Goal: Find specific page/section: Find specific page/section

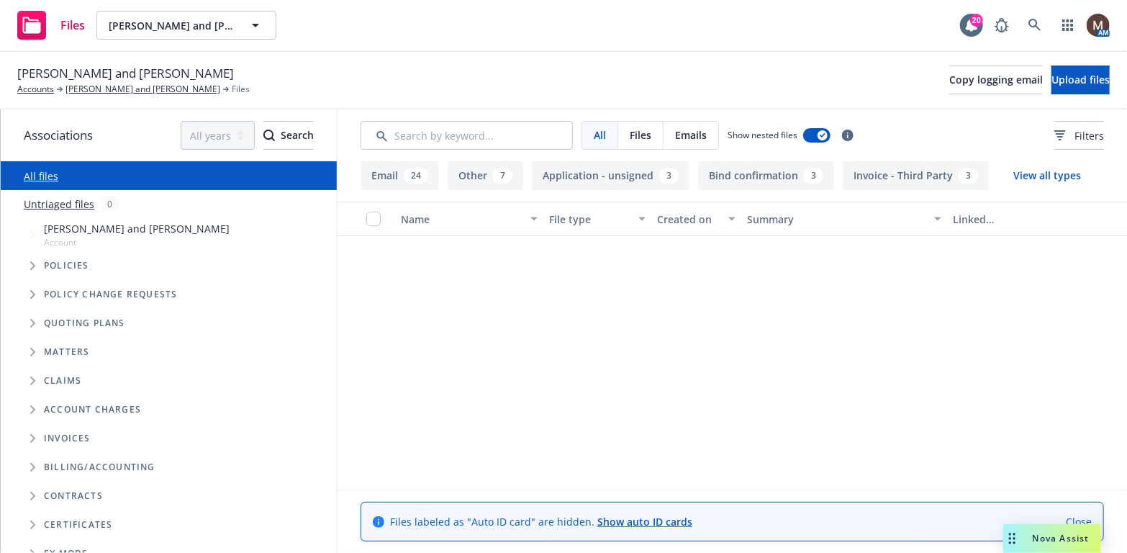
scroll to position [936, 0]
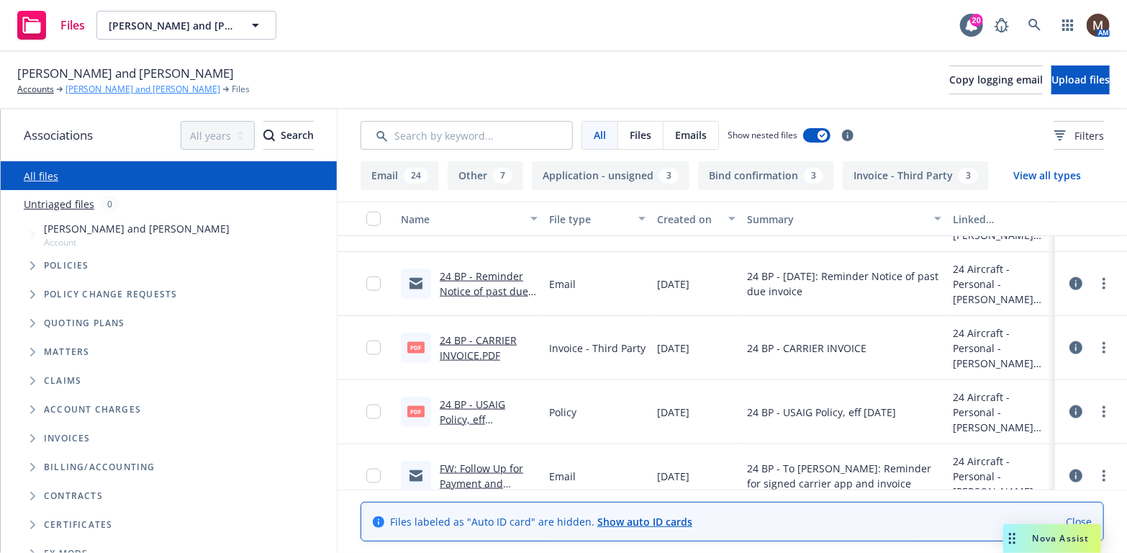
click at [158, 89] on link "[PERSON_NAME] and [PERSON_NAME]" at bounding box center [142, 89] width 155 height 13
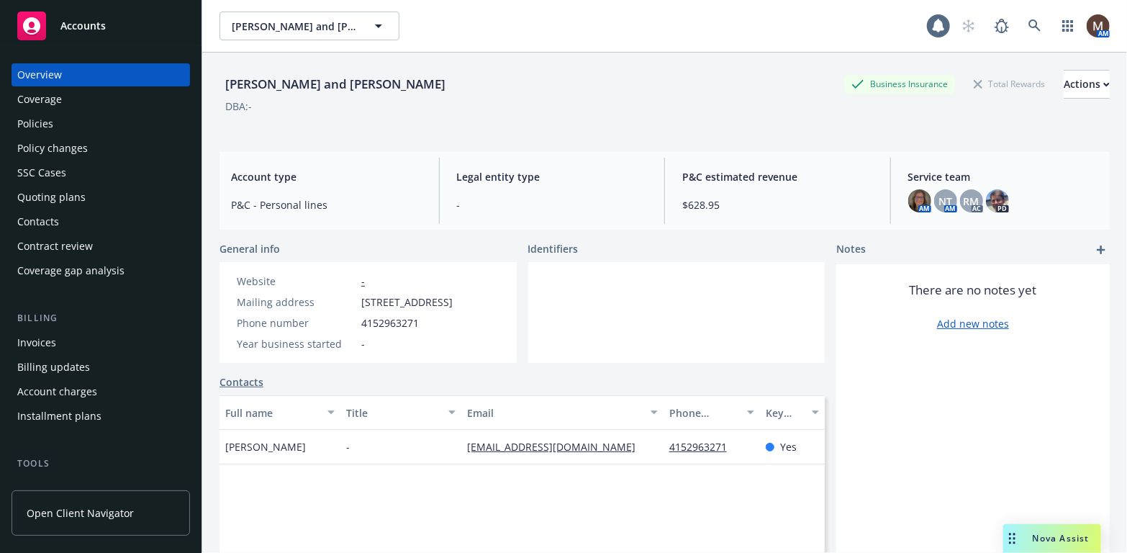
click at [73, 119] on div "Policies" at bounding box center [100, 123] width 167 height 23
